Goal: Information Seeking & Learning: Learn about a topic

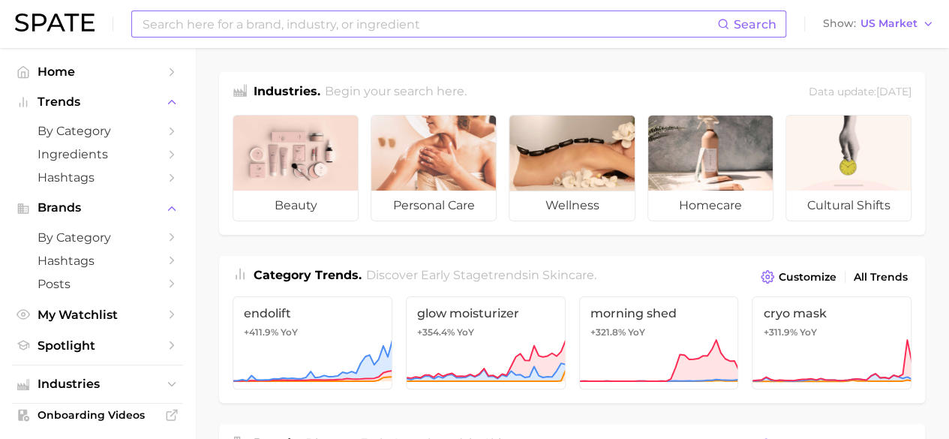
click at [327, 20] on input at bounding box center [429, 24] width 576 height 26
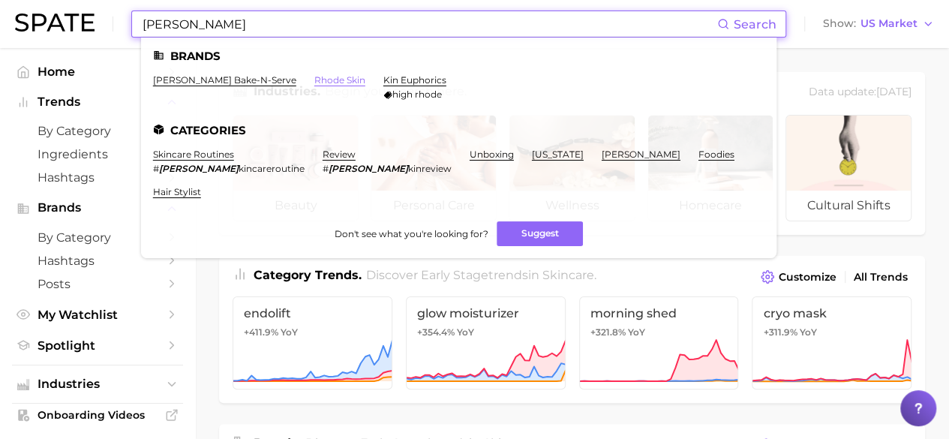
type input "[PERSON_NAME]"
click at [314, 76] on link "rhode skin" at bounding box center [339, 79] width 51 height 11
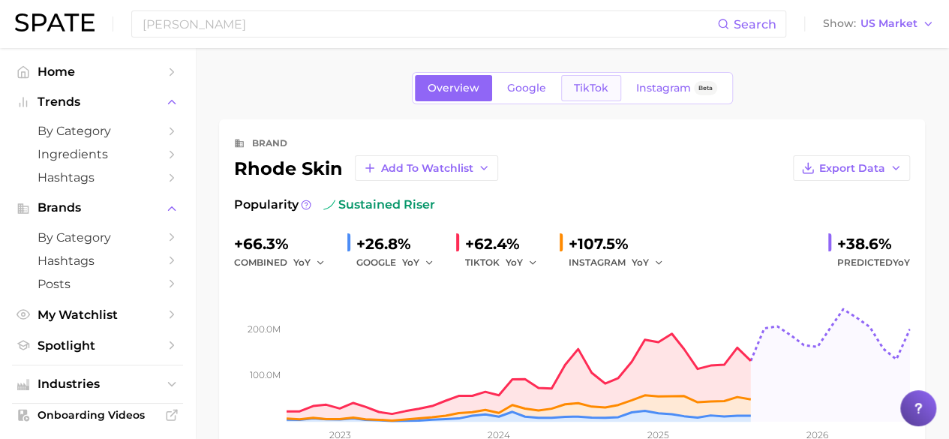
click at [594, 76] on link "TikTok" at bounding box center [591, 88] width 60 height 26
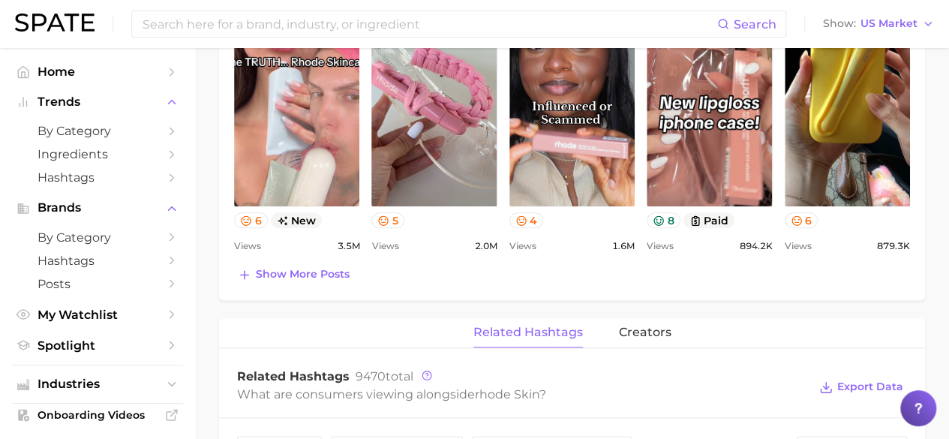
scroll to position [825, 0]
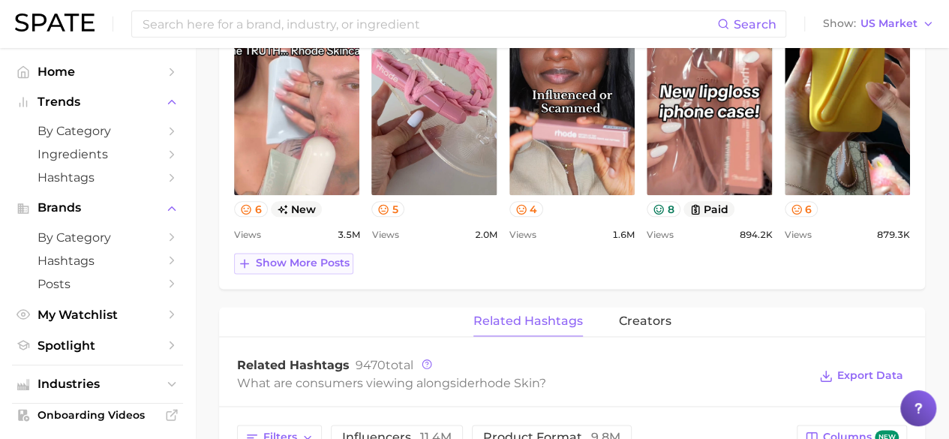
click at [280, 259] on span "Show more posts" at bounding box center [303, 263] width 94 height 13
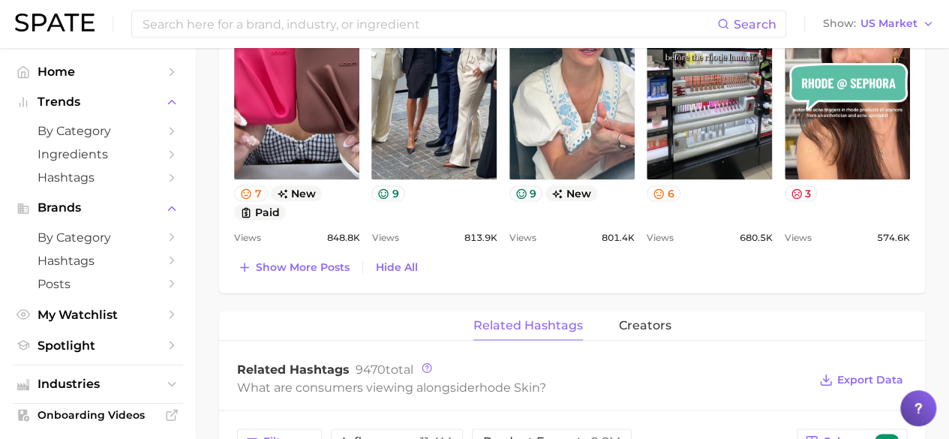
scroll to position [1030, 0]
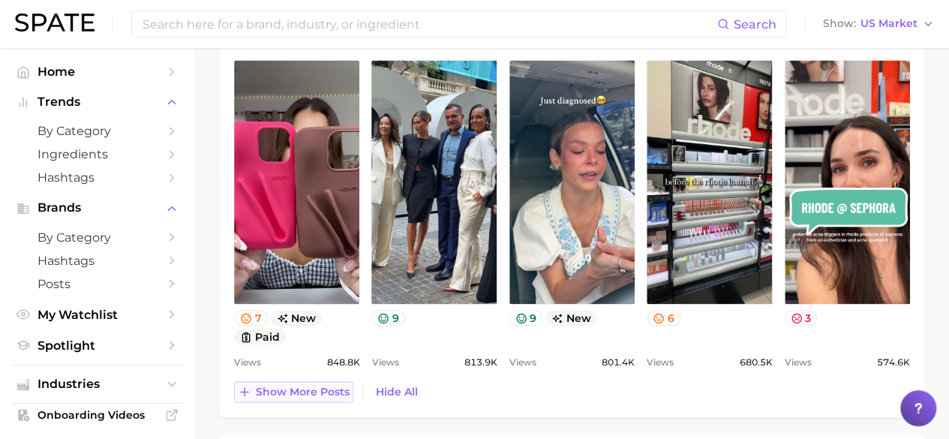
click at [334, 393] on span "Show more posts" at bounding box center [303, 391] width 94 height 13
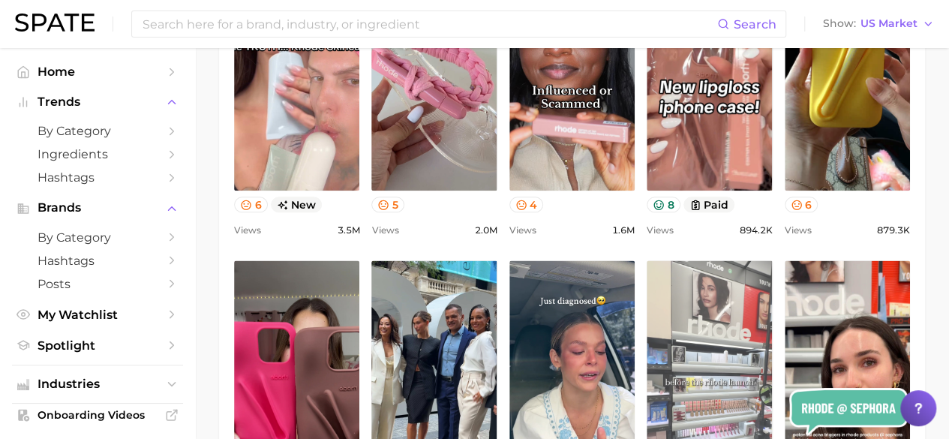
scroll to position [580, 0]
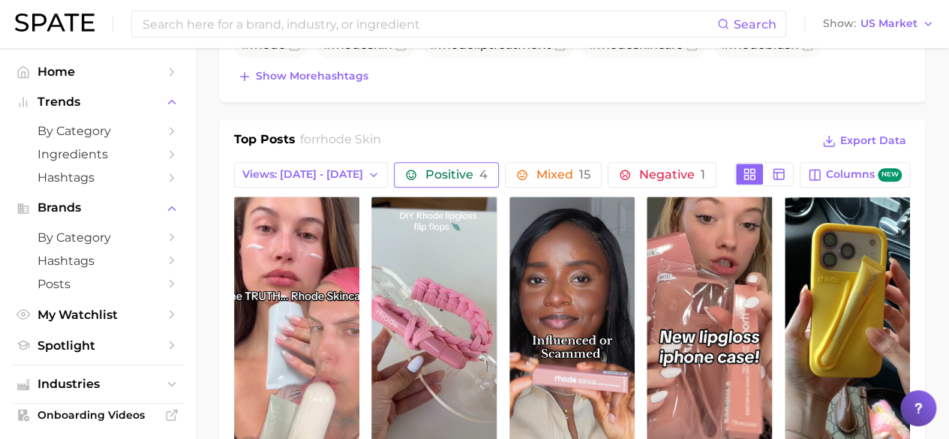
click at [479, 171] on span "4" at bounding box center [483, 174] width 8 height 14
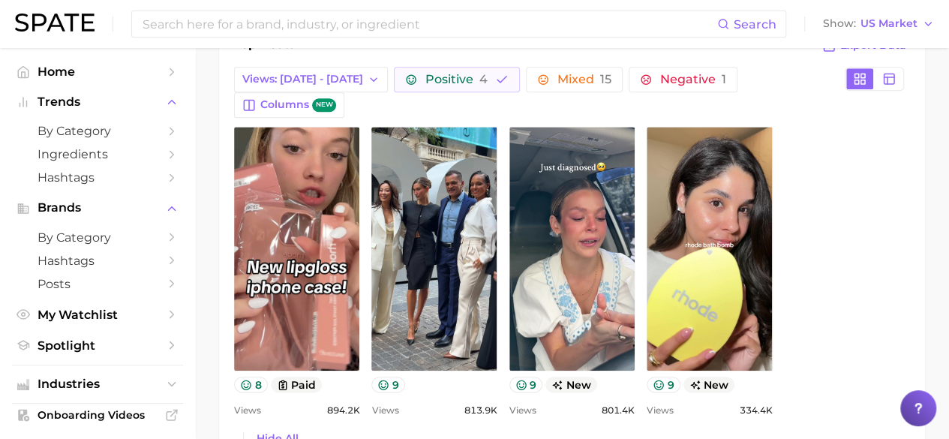
scroll to position [655, 0]
